Goal: Task Accomplishment & Management: Manage account settings

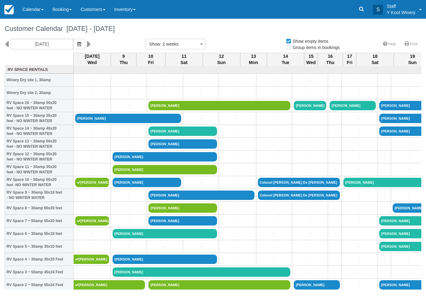
select select
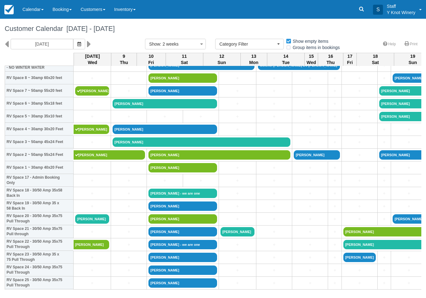
scroll to position [130, 0]
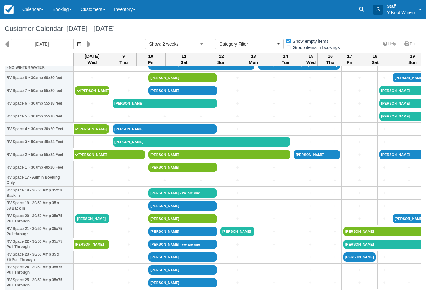
click at [174, 198] on link "Karen collins - we are one" at bounding box center [183, 192] width 69 height 9
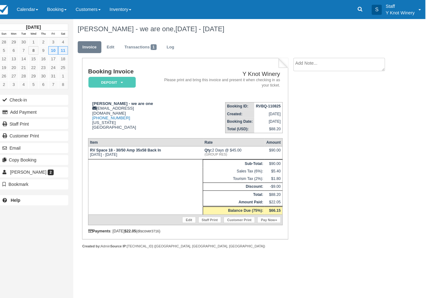
scroll to position [0, 0]
click at [33, 12] on link "Calendar" at bounding box center [33, 9] width 30 height 19
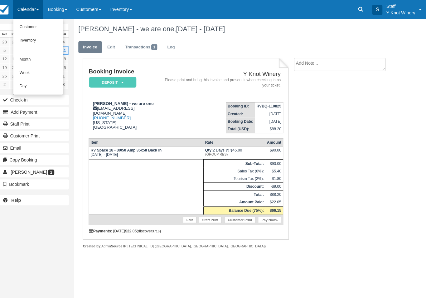
click at [28, 25] on link "Customer" at bounding box center [42, 26] width 49 height 13
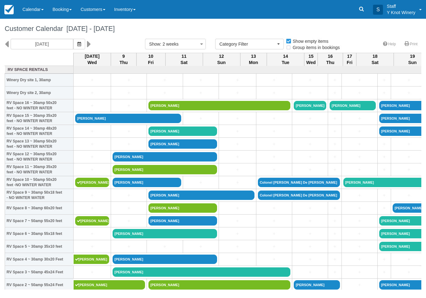
select select
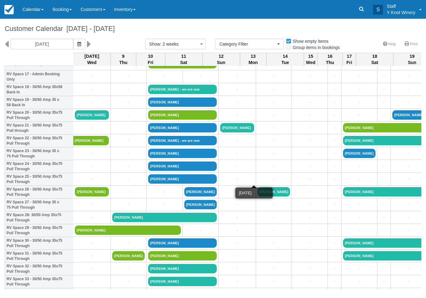
scroll to position [233, 0]
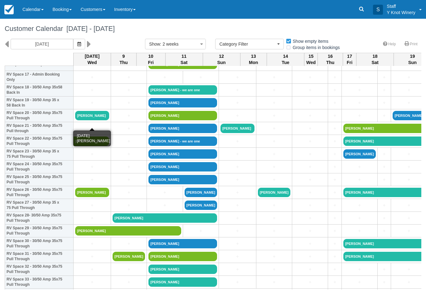
click at [96, 120] on link "[PERSON_NAME]" at bounding box center [92, 115] width 34 height 9
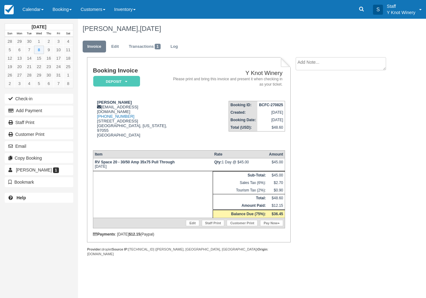
click at [34, 10] on link "Calendar" at bounding box center [33, 9] width 30 height 19
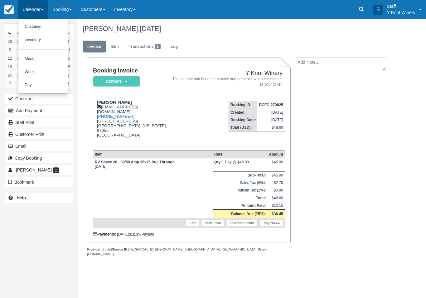
click at [29, 30] on link "Customer" at bounding box center [42, 26] width 49 height 13
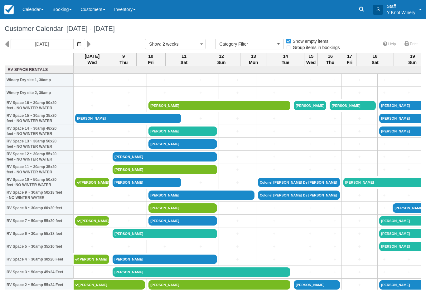
select select
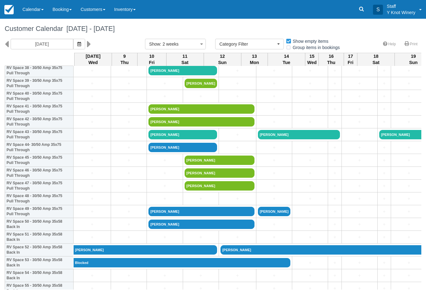
scroll to position [509, 0]
click at [91, 202] on link "+" at bounding box center [92, 198] width 34 height 7
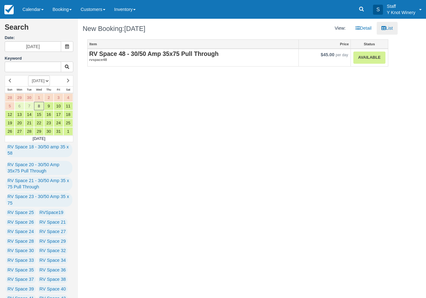
click at [376, 60] on link "Available" at bounding box center [370, 58] width 32 height 12
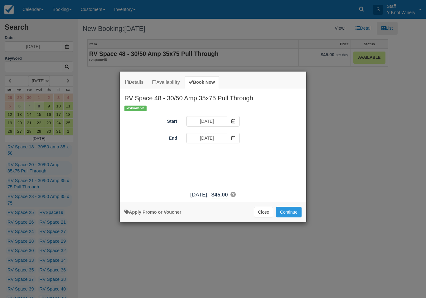
click at [233, 141] on span "Item Modal" at bounding box center [233, 138] width 12 height 11
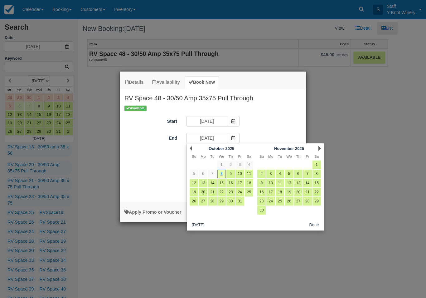
click at [225, 182] on link "15" at bounding box center [222, 183] width 8 height 8
type input "10/15/25"
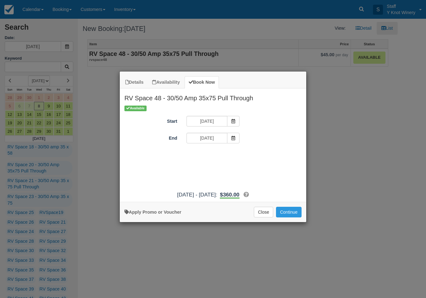
click at [286, 213] on button "Continue" at bounding box center [289, 212] width 26 height 11
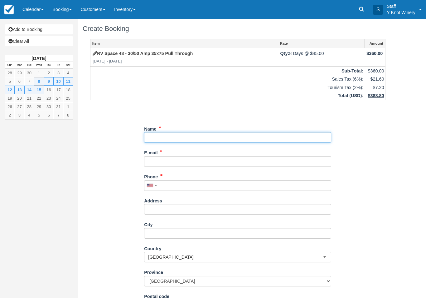
click at [175, 134] on input "Name" at bounding box center [237, 137] width 187 height 11
type input "Blocked for hoastest"
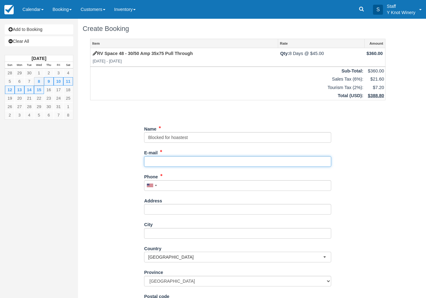
click at [168, 156] on input "E-mail" at bounding box center [237, 161] width 187 height 11
type input "[EMAIL_ADDRESS][DOMAIN_NAME]"
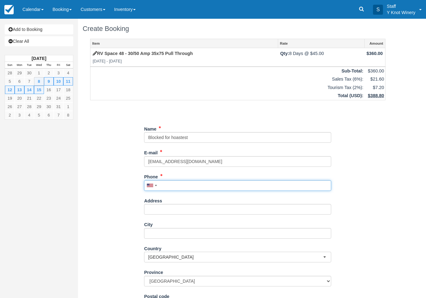
click at [168, 184] on input "Phone" at bounding box center [237, 185] width 187 height 11
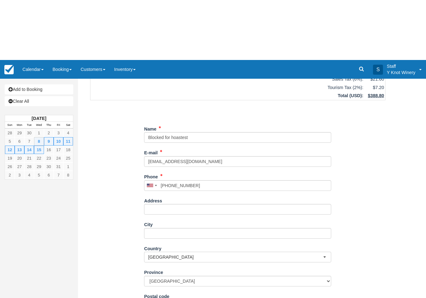
click at [164, 288] on button "Continue" at bounding box center [159, 290] width 30 height 11
type input "[PHONE_NUMBER]"
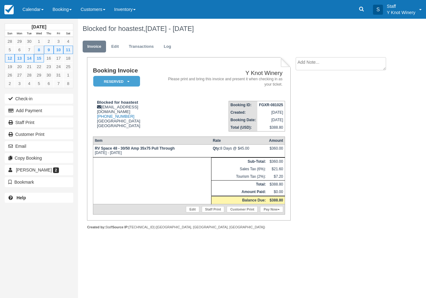
click at [35, 10] on link "Calendar" at bounding box center [33, 9] width 30 height 19
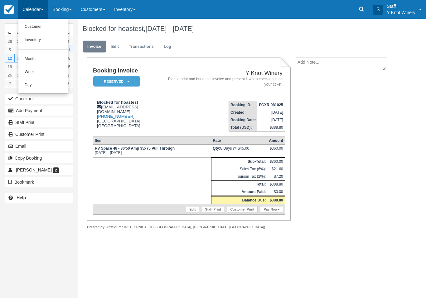
click at [29, 23] on link "Customer" at bounding box center [42, 26] width 49 height 13
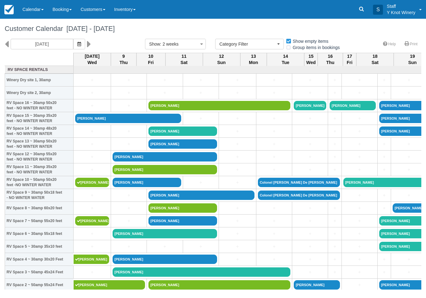
select select
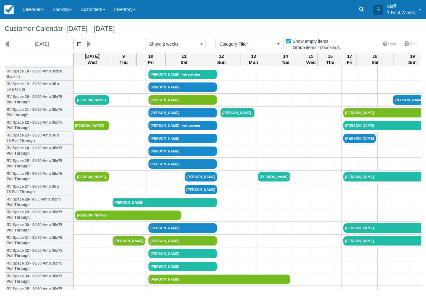
scroll to position [249, 0]
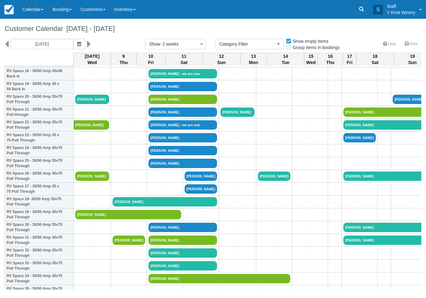
click at [86, 104] on link "Alan McIvor" at bounding box center [92, 99] width 34 height 9
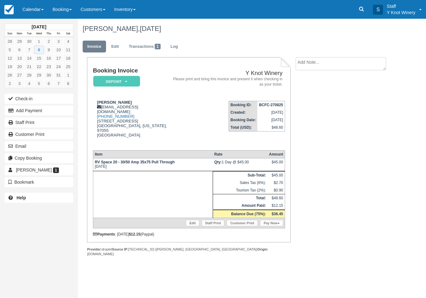
click at [277, 220] on link "Pay Now" at bounding box center [271, 223] width 23 height 6
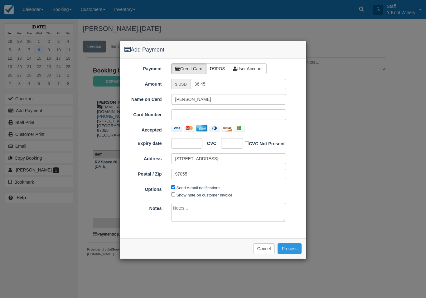
click at [265, 243] on button "Cancel" at bounding box center [264, 248] width 22 height 11
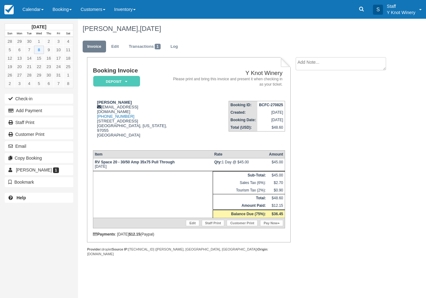
click at [272, 223] on link "Pay Now" at bounding box center [271, 223] width 23 height 6
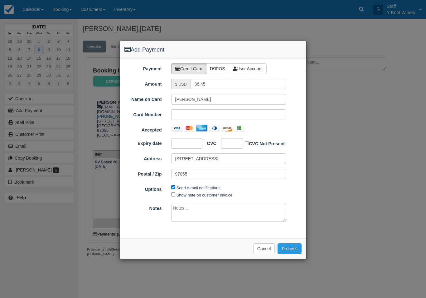
click at [179, 110] on div at bounding box center [228, 114] width 115 height 11
click at [259, 246] on button "Cancel" at bounding box center [264, 248] width 22 height 11
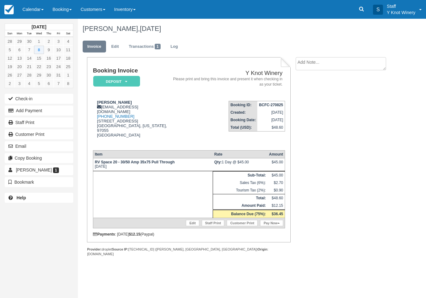
click at [271, 222] on link "Pay Now" at bounding box center [271, 223] width 23 height 6
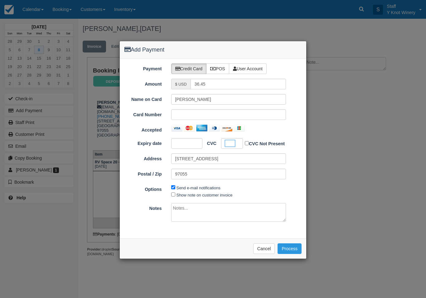
click at [288, 246] on button "Process" at bounding box center [290, 248] width 24 height 11
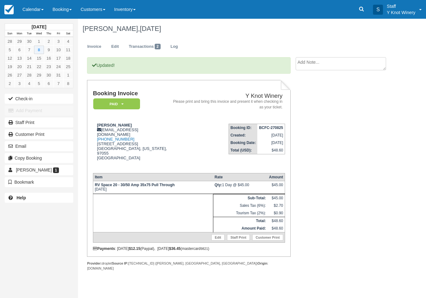
click at [29, 99] on button "Check-in" at bounding box center [39, 99] width 69 height 10
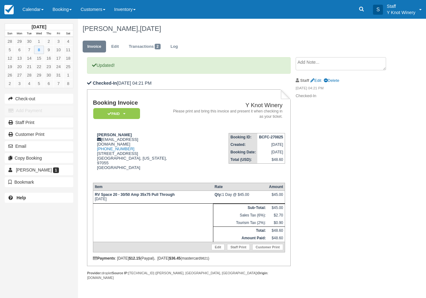
click at [27, 9] on link "Calendar" at bounding box center [33, 9] width 30 height 19
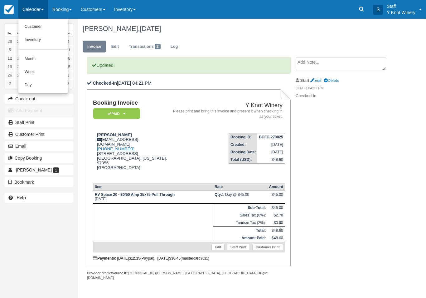
click at [30, 25] on link "Customer" at bounding box center [42, 26] width 49 height 13
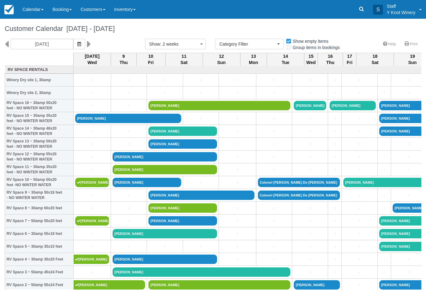
select select
click at [89, 123] on link "[PERSON_NAME]" at bounding box center [128, 118] width 106 height 9
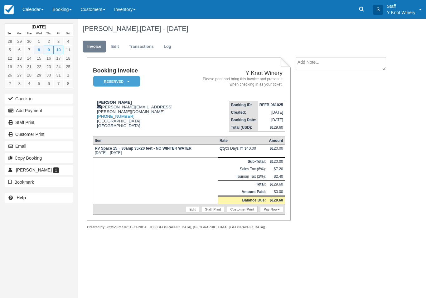
click at [35, 97] on button "Check-in" at bounding box center [39, 99] width 69 height 10
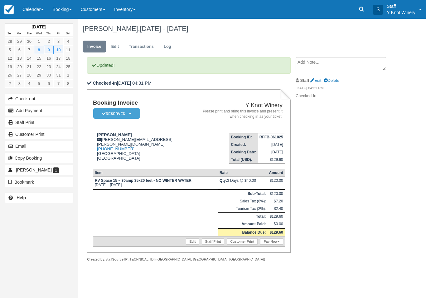
click at [33, 12] on link "Calendar" at bounding box center [33, 9] width 30 height 19
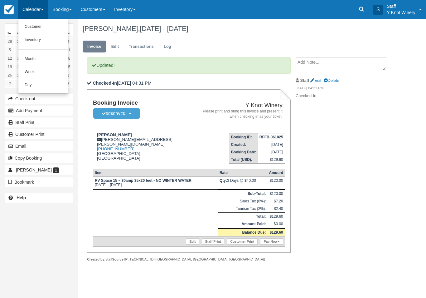
click at [30, 26] on link "Customer" at bounding box center [42, 26] width 49 height 13
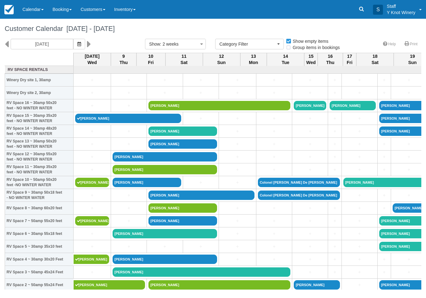
select select
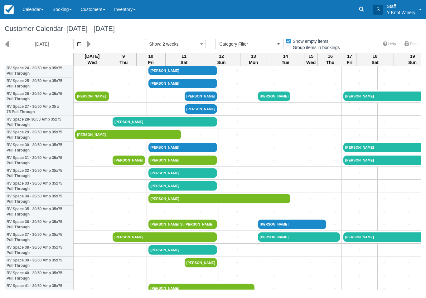
scroll to position [330, 0]
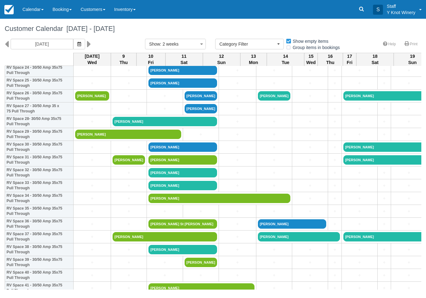
click at [185, 214] on link "+" at bounding box center [201, 211] width 32 height 7
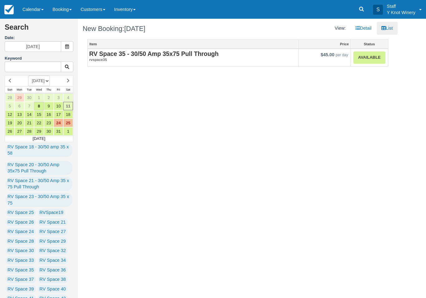
click at [196, 53] on strong "RV Space 35 - 30/50 Amp 35x75 Pull Through" at bounding box center [154, 53] width 130 height 7
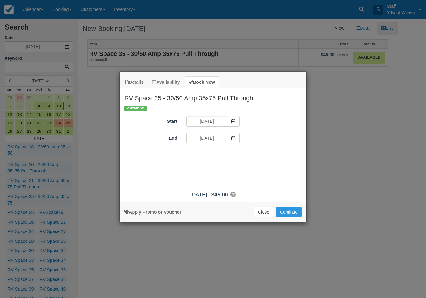
click at [290, 214] on button "Continue" at bounding box center [289, 212] width 26 height 11
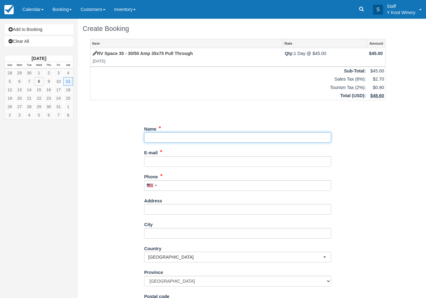
click at [156, 137] on input "Name" at bounding box center [237, 137] width 187 height 11
type input "Ron crumbly"
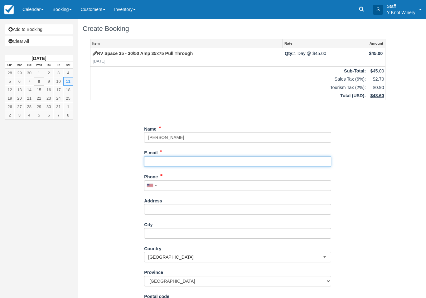
click at [170, 158] on input "E-mail" at bounding box center [237, 161] width 187 height 11
type input "[EMAIL_ADDRESS][DOMAIN_NAME]"
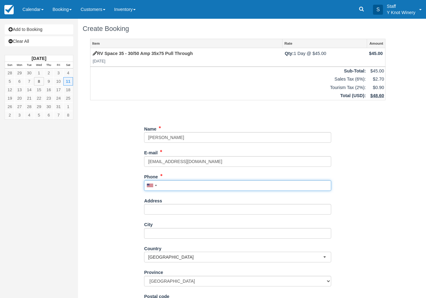
click at [166, 183] on input "Phone" at bounding box center [237, 185] width 187 height 11
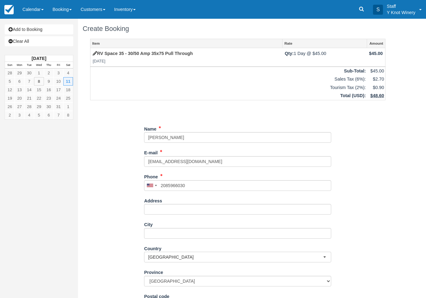
type input "+12085966030"
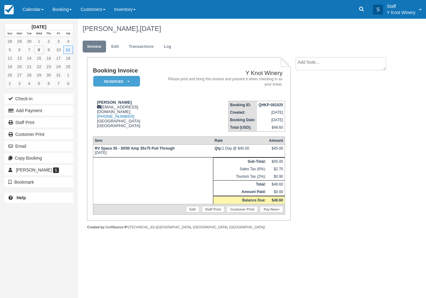
click at [271, 212] on link "Pay Now" at bounding box center [271, 209] width 23 height 6
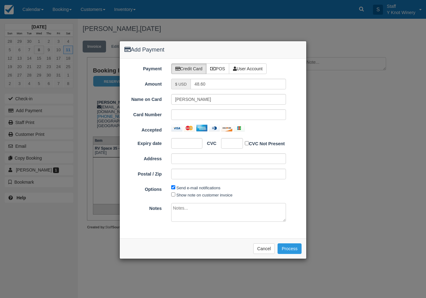
click at [176, 126] on div at bounding box center [176, 128] width 11 height 7
click at [192, 67] on label "Credit Card" at bounding box center [189, 68] width 36 height 11
click at [178, 128] on div at bounding box center [176, 128] width 11 height 7
click at [179, 126] on div at bounding box center [176, 128] width 11 height 7
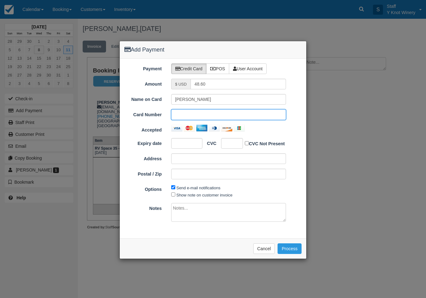
click at [187, 139] on div at bounding box center [186, 143] width 31 height 11
click at [188, 139] on div at bounding box center [186, 143] width 31 height 11
click at [253, 140] on label "CVC Not Present" at bounding box center [265, 143] width 40 height 7
click at [249, 141] on input "CVC Not Present" at bounding box center [247, 143] width 4 height 4
checkbox input "true"
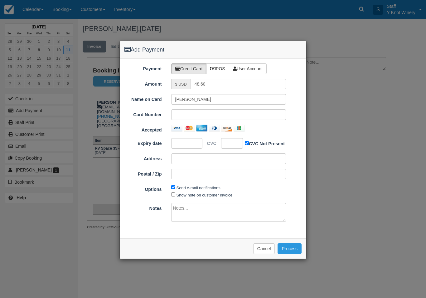
click at [290, 250] on button "Process" at bounding box center [290, 248] width 24 height 11
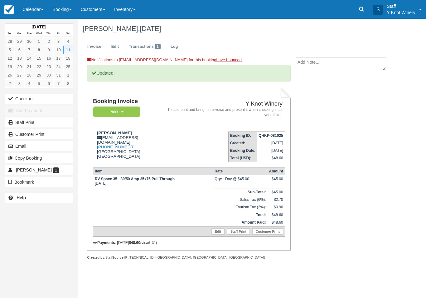
click at [33, 8] on link "Calendar" at bounding box center [33, 9] width 30 height 19
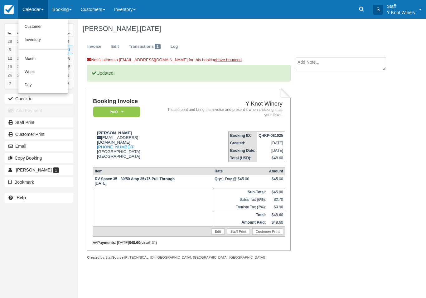
click at [32, 26] on link "Customer" at bounding box center [42, 26] width 49 height 13
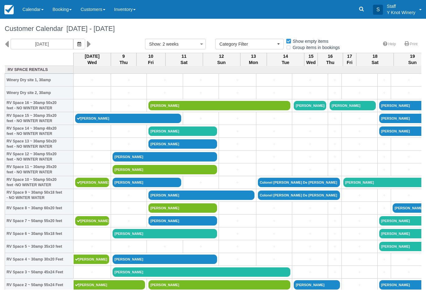
select select
click at [88, 120] on link "[PERSON_NAME]" at bounding box center [128, 118] width 106 height 9
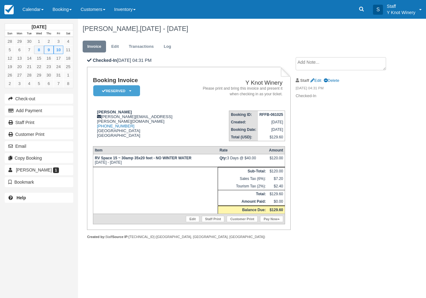
click at [117, 50] on link "Edit" at bounding box center [115, 47] width 17 height 12
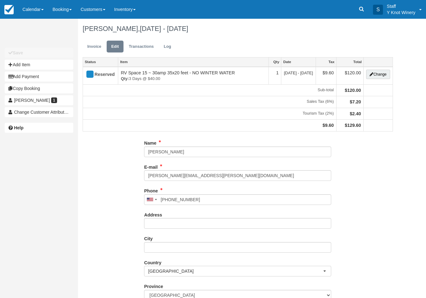
click at [381, 76] on button "Change" at bounding box center [378, 74] width 24 height 9
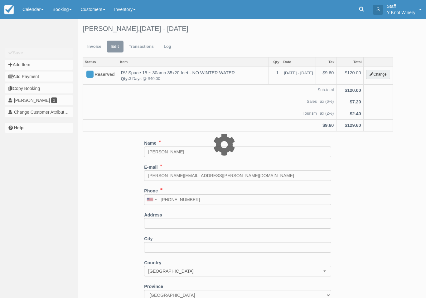
type input "120.00"
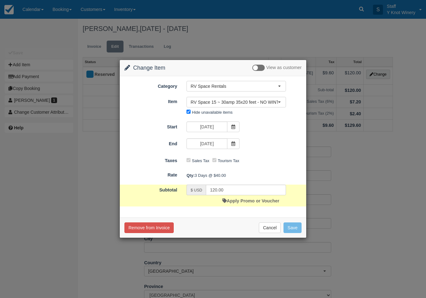
click at [257, 203] on link "Apply Promo or Voucher" at bounding box center [251, 200] width 57 height 5
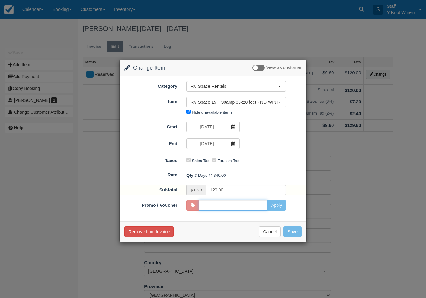
click at [240, 208] on input "Promo / Voucher" at bounding box center [233, 205] width 69 height 11
click at [270, 232] on button "Cancel" at bounding box center [270, 231] width 22 height 11
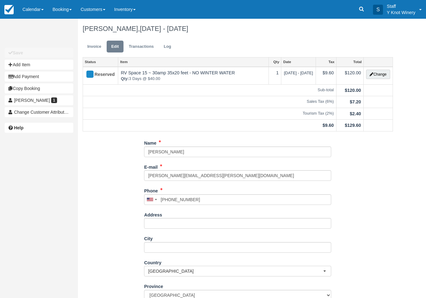
click at [97, 46] on link "Invoice" at bounding box center [94, 47] width 23 height 12
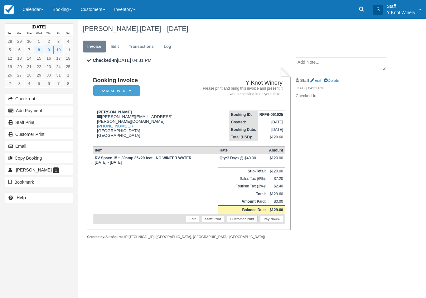
click at [278, 221] on icon at bounding box center [279, 218] width 2 height 3
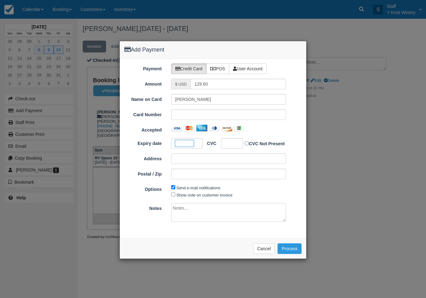
click at [229, 137] on div "Name on Card Jery dejournett Card Number Accepted Expiry date CVC CVC Not Prese…" at bounding box center [213, 139] width 177 height 90
click at [235, 141] on div at bounding box center [232, 143] width 22 height 11
click at [285, 248] on button "Process" at bounding box center [290, 248] width 24 height 11
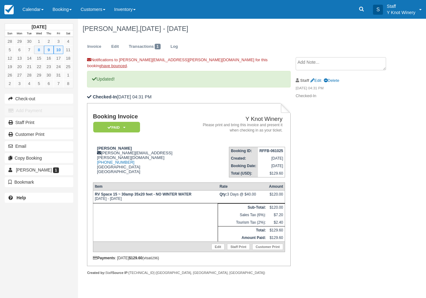
click at [36, 7] on link "Calendar" at bounding box center [33, 9] width 30 height 19
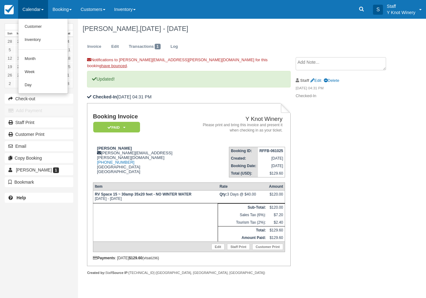
click at [51, 27] on link "Customer" at bounding box center [42, 26] width 49 height 13
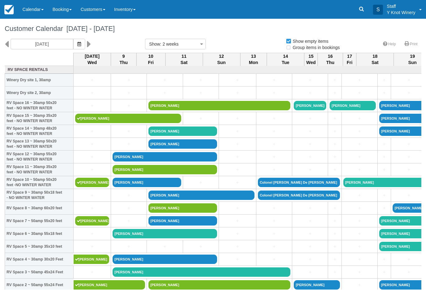
select select
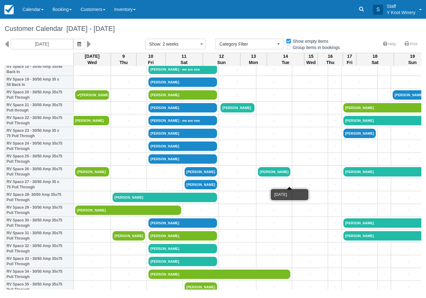
scroll to position [254, 0]
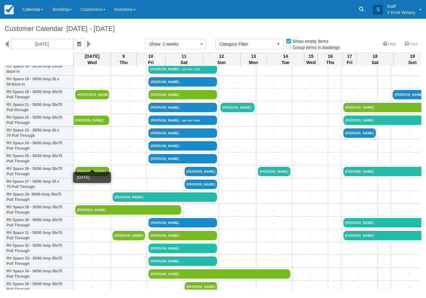
click at [92, 162] on link "+" at bounding box center [92, 158] width 34 height 7
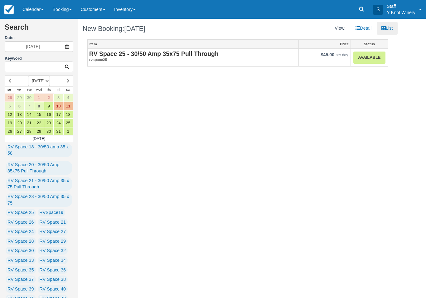
click at [193, 52] on strong "RV Space 25 - 30/50 Amp 35x75 Pull Through" at bounding box center [154, 53] width 130 height 7
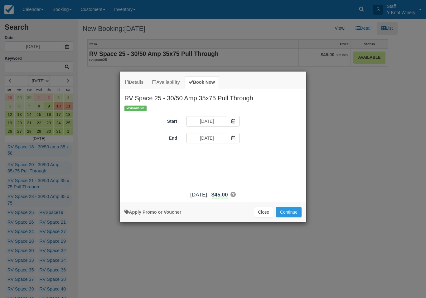
click at [286, 217] on button "Continue" at bounding box center [289, 212] width 26 height 11
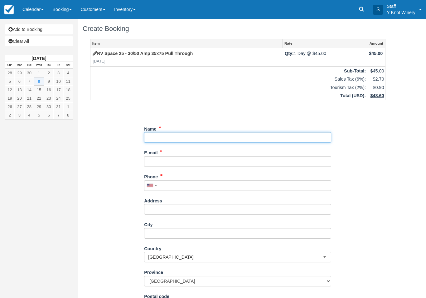
click at [172, 135] on input "Name" at bounding box center [237, 137] width 187 height 11
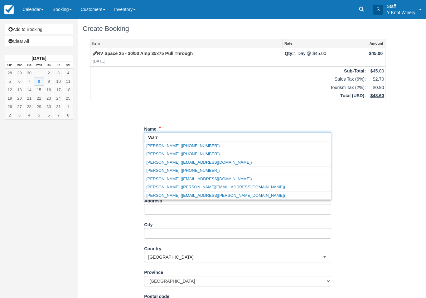
click at [188, 154] on link "Warren cooper (+15099494798)" at bounding box center [238, 154] width 187 height 8
type input "Warren cooper"
type input "+15099494798"
select select "US"
select select
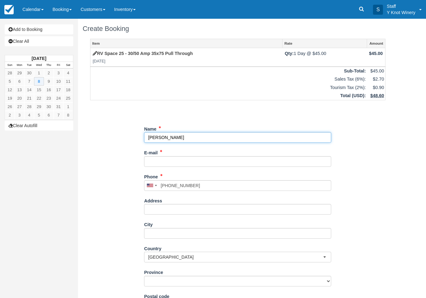
select select "CA"
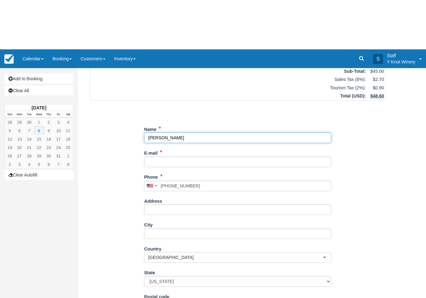
scroll to position [49, 0]
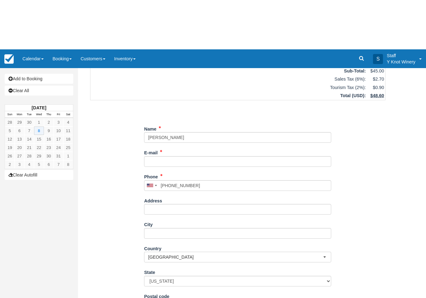
click at [61, 24] on link "Add to Booking" at bounding box center [39, 29] width 69 height 10
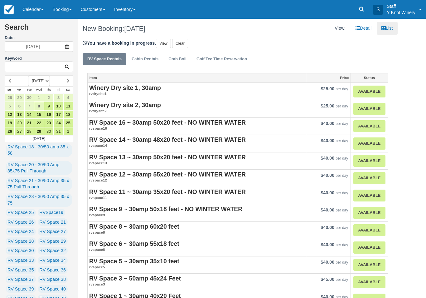
click at [162, 44] on link "View" at bounding box center [163, 43] width 15 height 9
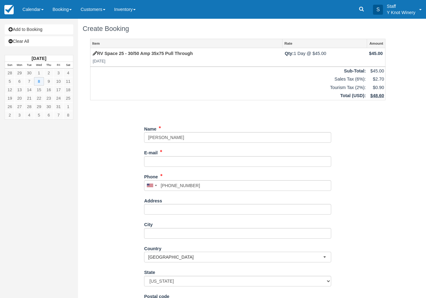
select select "US"
select select "CA"
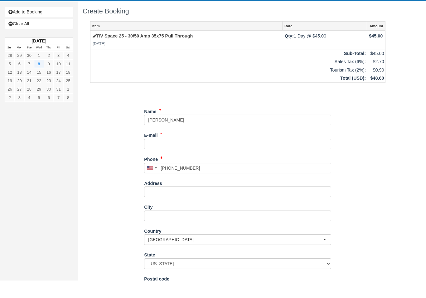
scroll to position [50, 0]
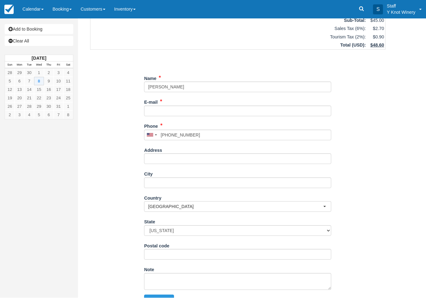
click at [170, 297] on icon "submit" at bounding box center [168, 300] width 4 height 4
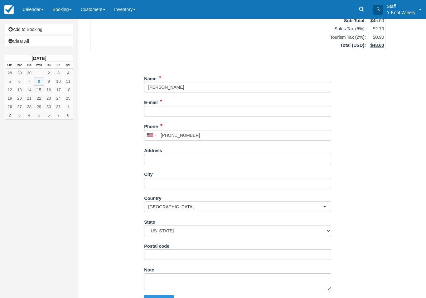
click at [163, 297] on button "Continue" at bounding box center [159, 300] width 30 height 11
click at [165, 297] on button "Continue" at bounding box center [159, 300] width 30 height 11
click at [154, 110] on input "E-mail" at bounding box center [237, 111] width 187 height 11
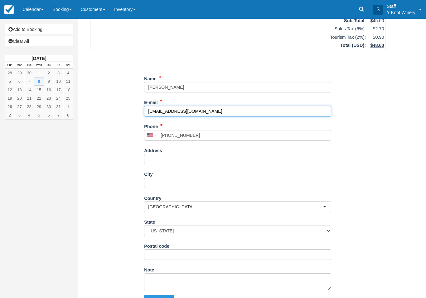
type input "[EMAIL_ADDRESS][DOMAIN_NAME]"
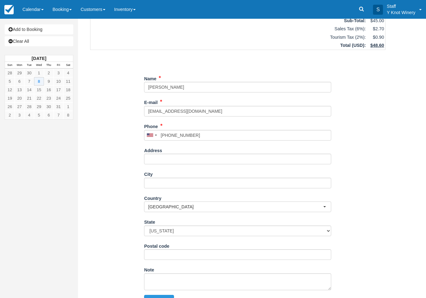
click at [166, 295] on button "Continue" at bounding box center [159, 300] width 30 height 11
type input "+15099494798"
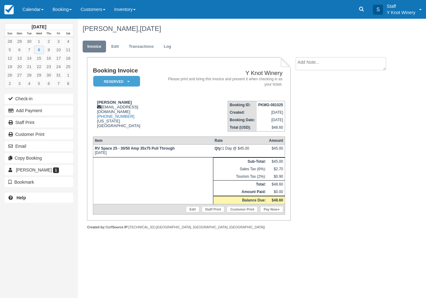
click at [58, 98] on button "Check-in" at bounding box center [39, 99] width 69 height 10
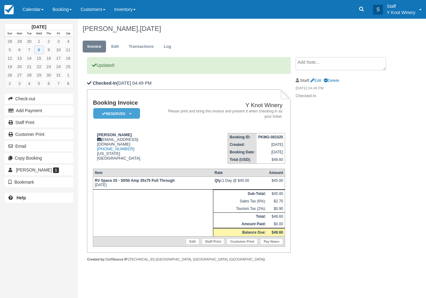
click at [129, 112] on em "Reserved" at bounding box center [116, 113] width 47 height 11
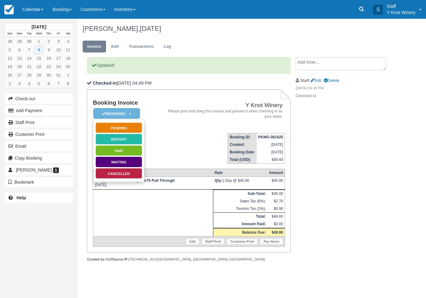
click at [130, 147] on link "Paid" at bounding box center [119, 150] width 47 height 11
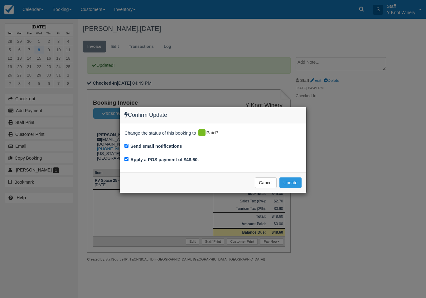
click at [293, 180] on button "Update" at bounding box center [291, 182] width 22 height 11
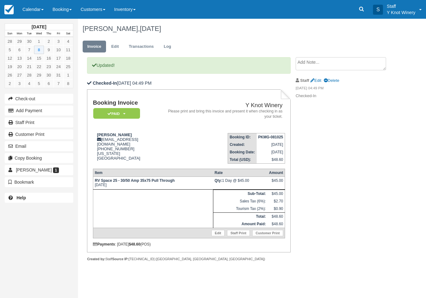
click at [34, 5] on link "Calendar" at bounding box center [33, 9] width 30 height 19
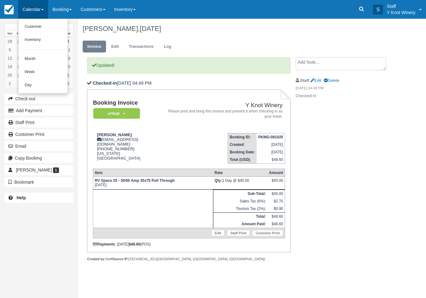
click at [52, 23] on link "Customer" at bounding box center [42, 26] width 49 height 13
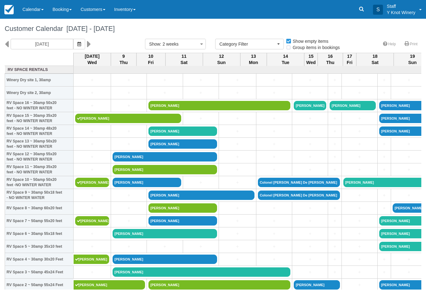
select select
click at [125, 187] on link "Tim shaklee" at bounding box center [147, 182] width 69 height 9
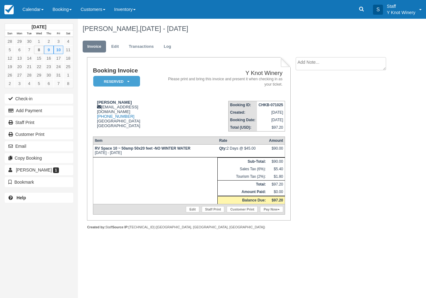
click at [186, 212] on link "Edit" at bounding box center [192, 209] width 13 height 6
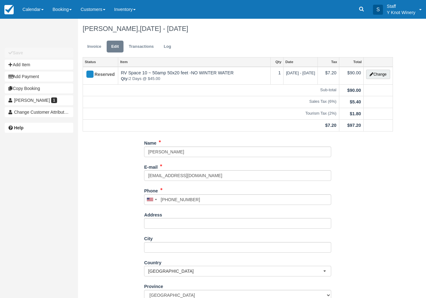
click at [382, 71] on button "Change" at bounding box center [378, 74] width 24 height 9
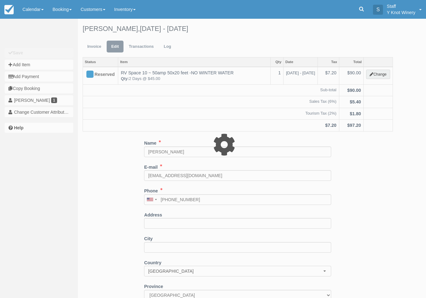
type input "90.00"
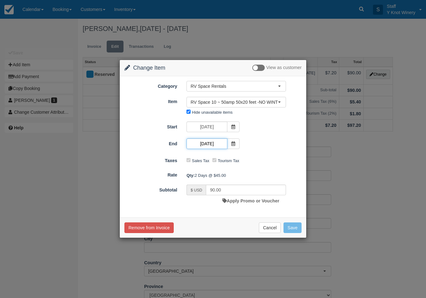
click at [213, 146] on input "10/10/25" at bounding box center [207, 143] width 41 height 11
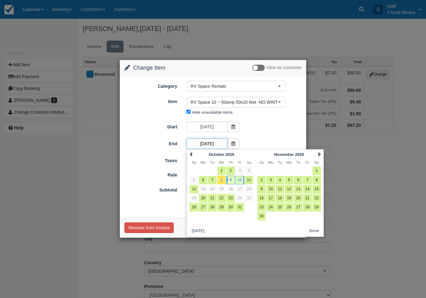
click at [219, 142] on input "10/10/25" at bounding box center [207, 143] width 41 height 11
click at [229, 180] on link "9" at bounding box center [231, 180] width 8 height 8
type input "10/09/25"
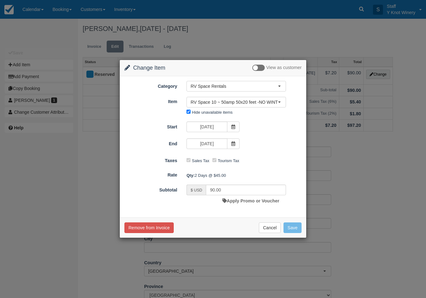
type input "45.00"
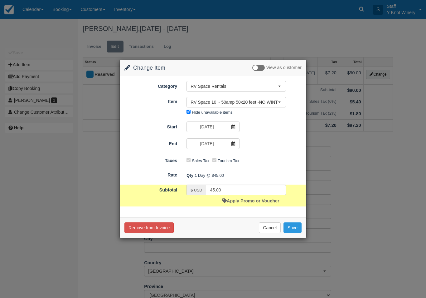
click at [296, 232] on button "Save" at bounding box center [293, 227] width 18 height 11
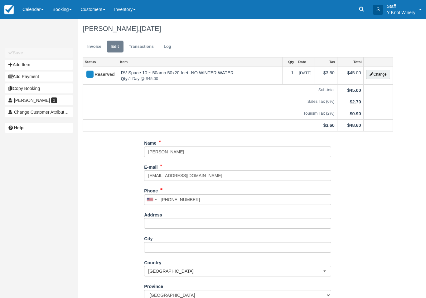
click at [28, 7] on link "Calendar" at bounding box center [33, 9] width 30 height 19
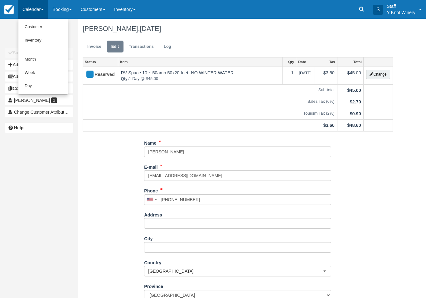
click at [51, 27] on link "Customer" at bounding box center [42, 26] width 49 height 13
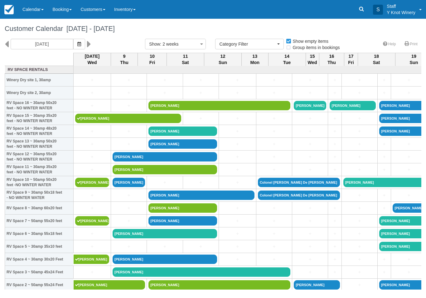
select select
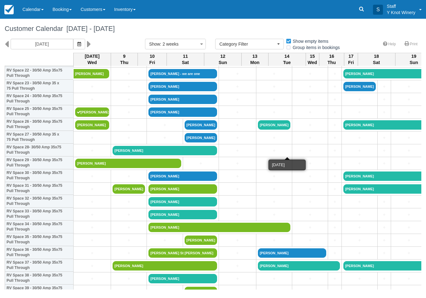
scroll to position [301, 0]
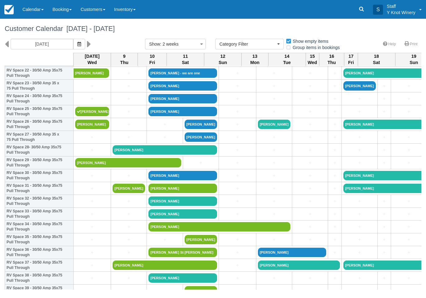
click at [185, 243] on link "[PERSON_NAME]" at bounding box center [201, 239] width 32 height 9
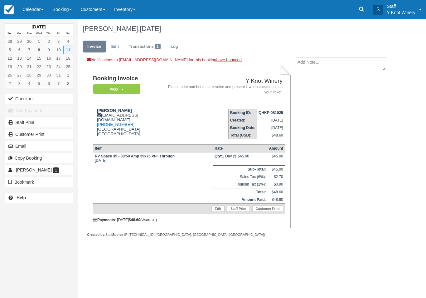
click at [93, 44] on link "Invoice" at bounding box center [94, 47] width 23 height 12
click at [216, 212] on link "Edit" at bounding box center [218, 208] width 13 height 6
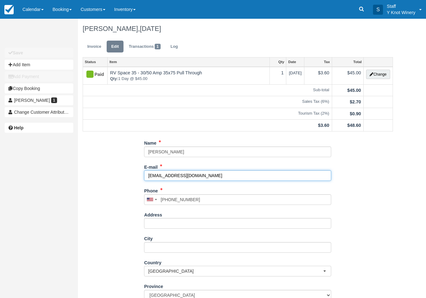
click at [204, 172] on input "[EMAIL_ADDRESS][DOMAIN_NAME]" at bounding box center [237, 175] width 187 height 11
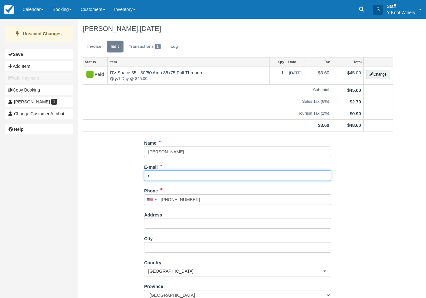
type input "c"
type input "[EMAIL_ADDRESS][DOMAIN_NAME]"
type input "[PHONE_NUMBER]"
